Goal: Find specific page/section: Find specific page/section

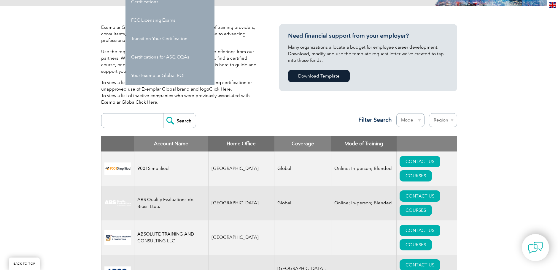
scroll to position [148, 0]
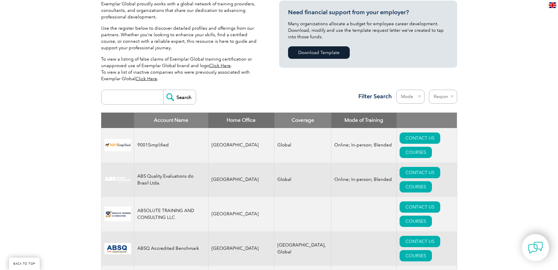
click at [144, 101] on input "search" at bounding box center [133, 97] width 59 height 14
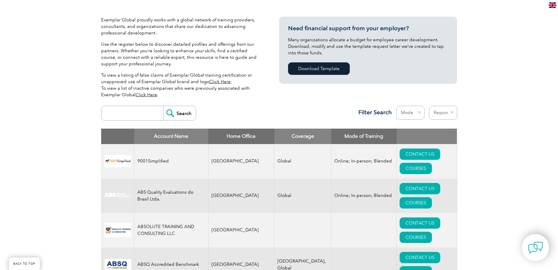
scroll to position [0, 0]
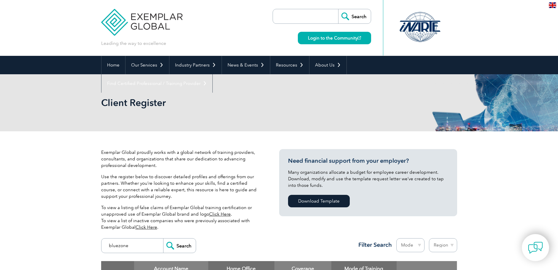
type input "bluezone"
click at [163, 238] on input "Search" at bounding box center [179, 245] width 33 height 14
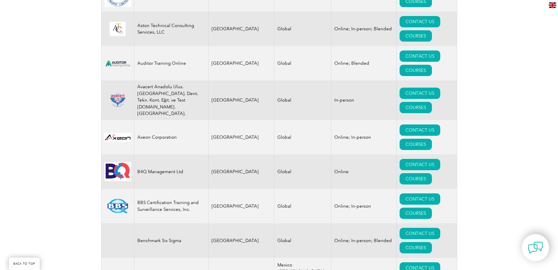
scroll to position [940, 0]
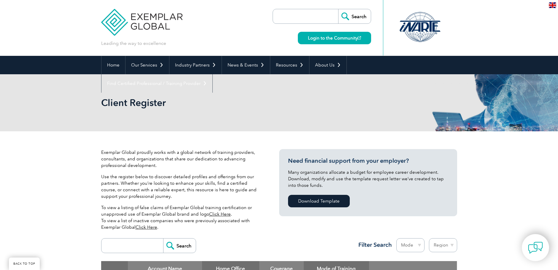
scroll to position [99, 0]
